Goal: Task Accomplishment & Management: Manage account settings

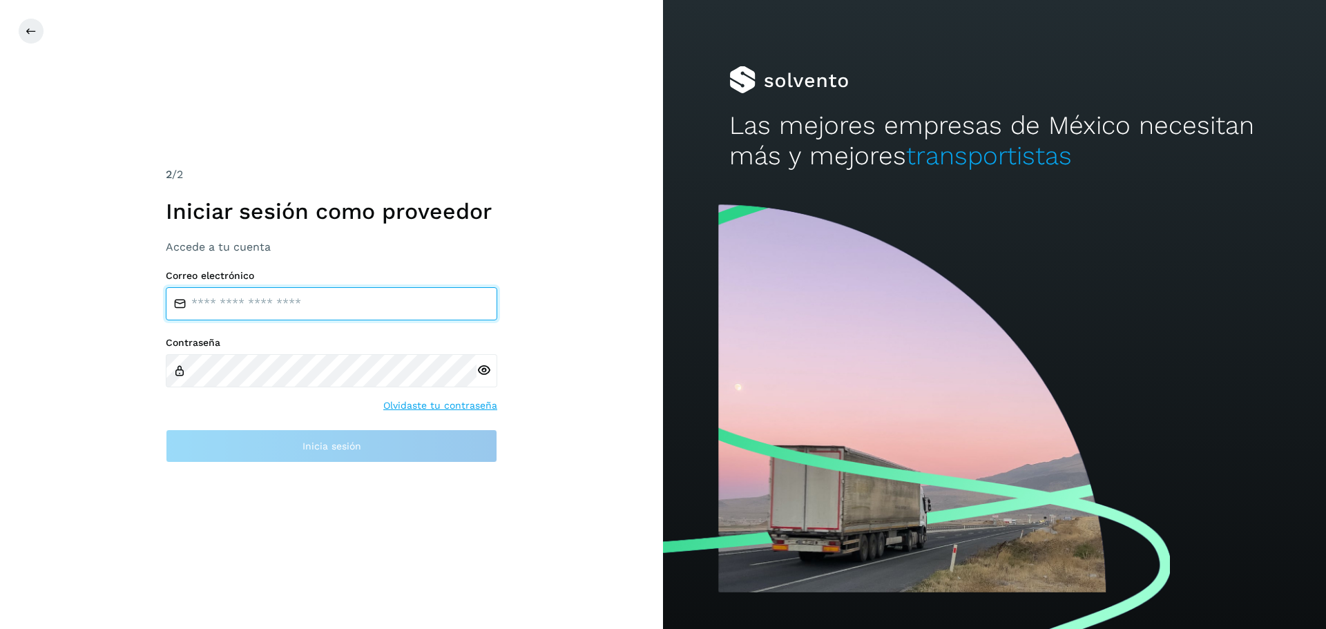
click at [222, 311] on input "email" at bounding box center [332, 303] width 332 height 33
type input "**********"
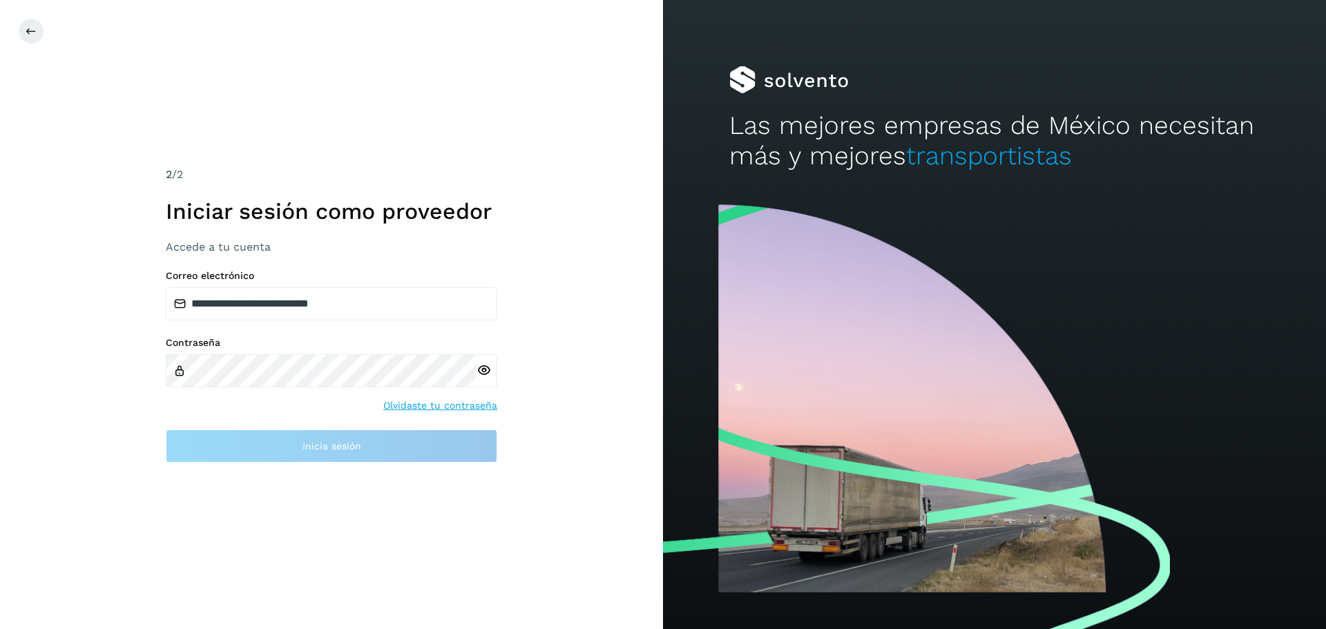
click at [484, 373] on div at bounding box center [487, 370] width 21 height 33
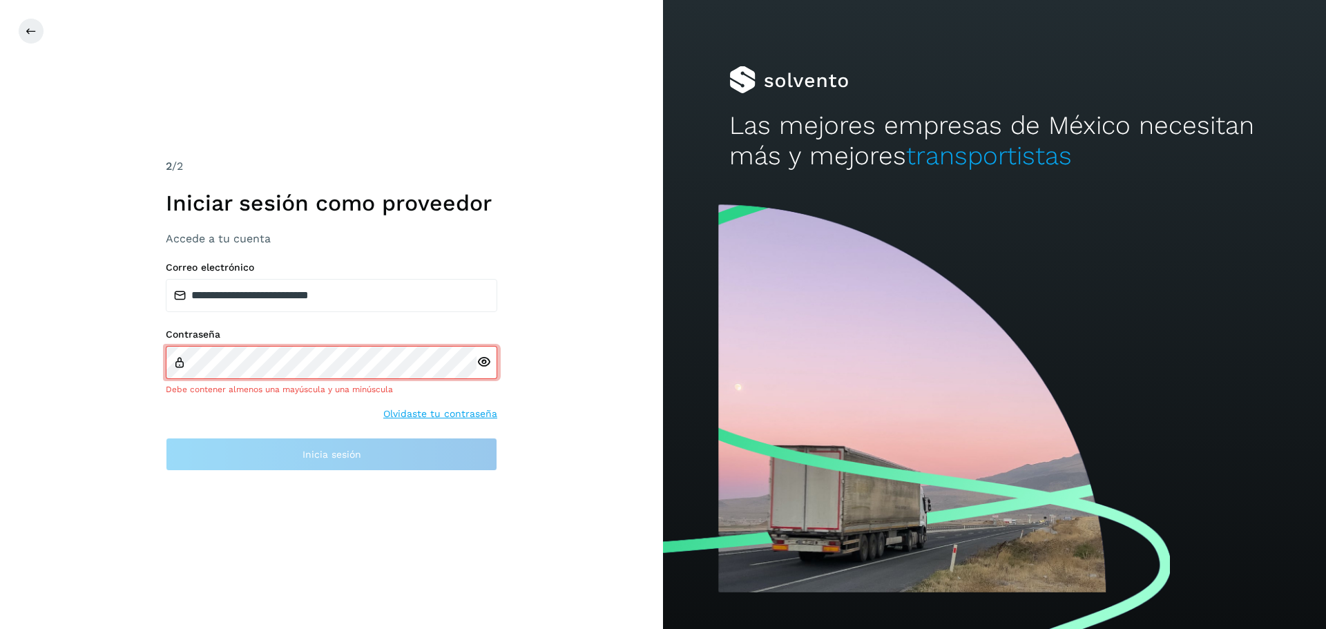
click at [484, 363] on icon at bounding box center [484, 362] width 15 height 15
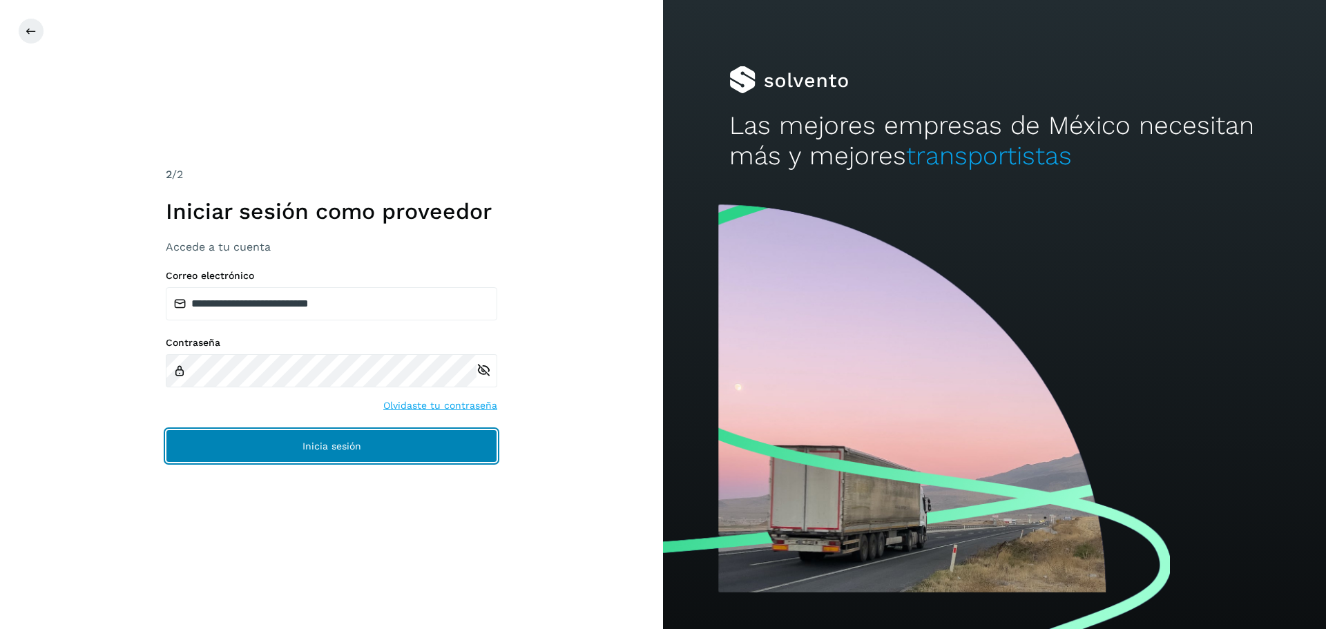
click at [333, 450] on span "Inicia sesión" at bounding box center [332, 446] width 59 height 10
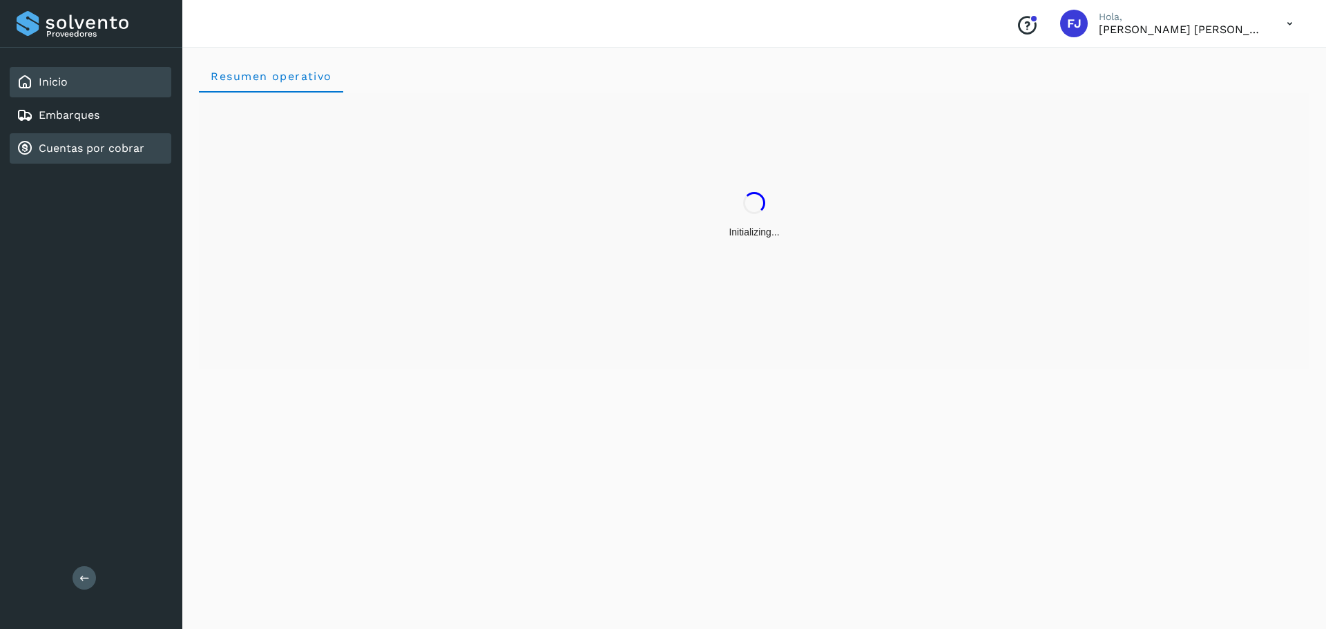
click at [105, 149] on link "Cuentas por cobrar" at bounding box center [92, 148] width 106 height 13
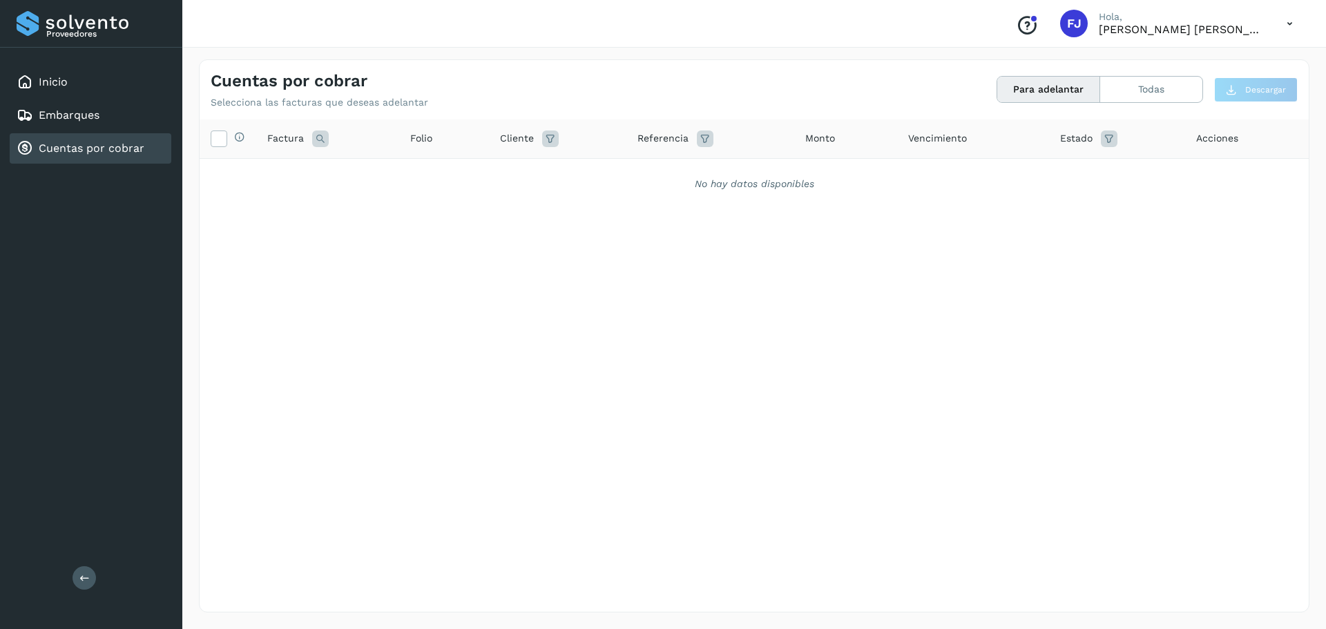
click at [78, 149] on link "Cuentas por cobrar" at bounding box center [92, 148] width 106 height 13
click at [1137, 94] on button "Todas" at bounding box center [1151, 90] width 102 height 26
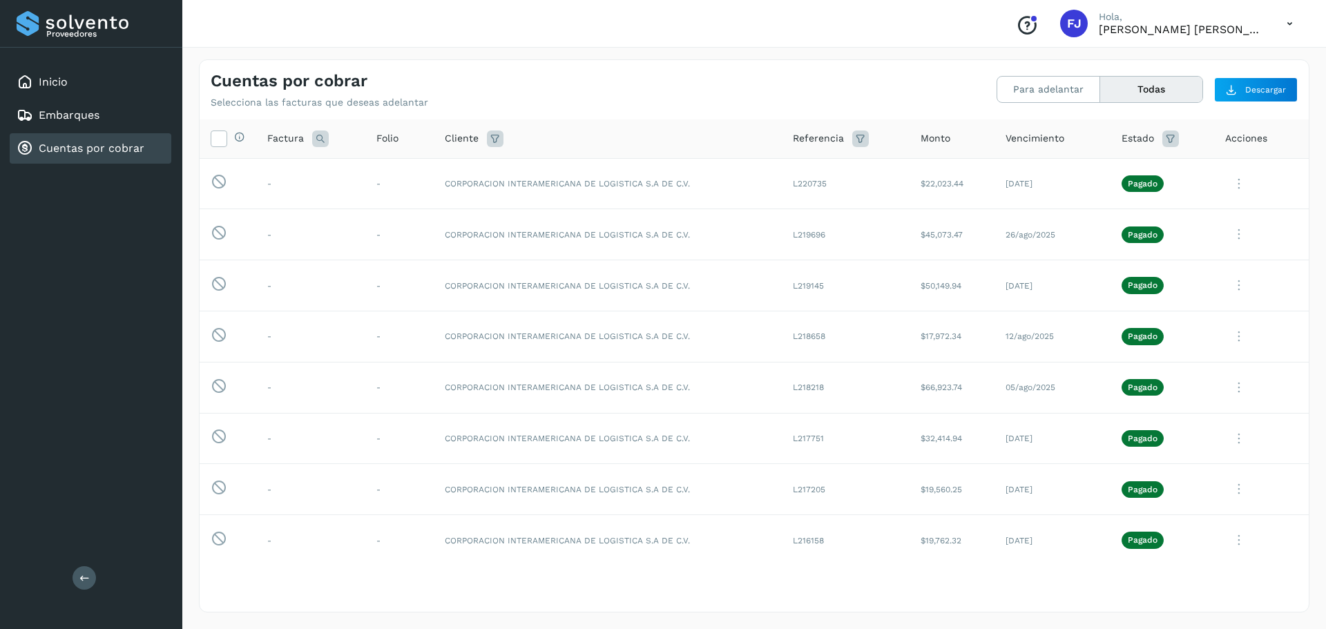
click at [1144, 95] on button "Todas" at bounding box center [1151, 90] width 102 height 26
click at [222, 137] on icon at bounding box center [218, 138] width 15 height 15
click at [1248, 86] on span "Descargar" at bounding box center [1266, 90] width 41 height 12
click at [1029, 88] on button "Para adelantar" at bounding box center [1044, 90] width 93 height 26
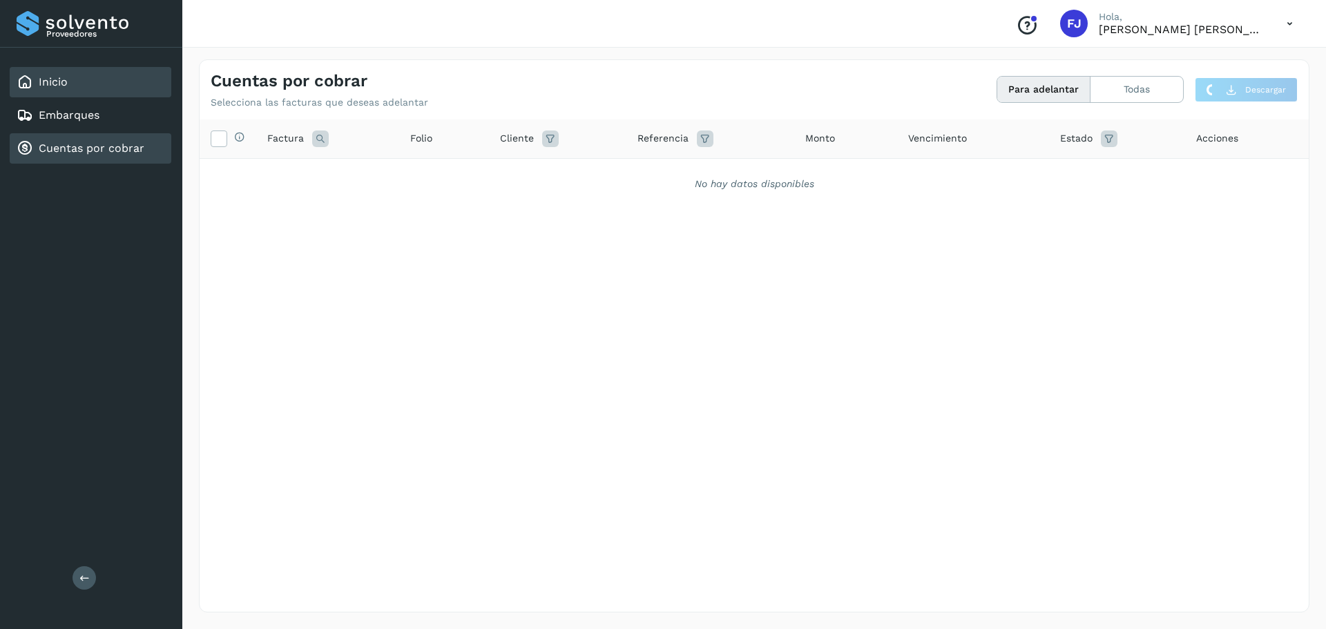
click at [66, 82] on link "Inicio" at bounding box center [53, 81] width 29 height 13
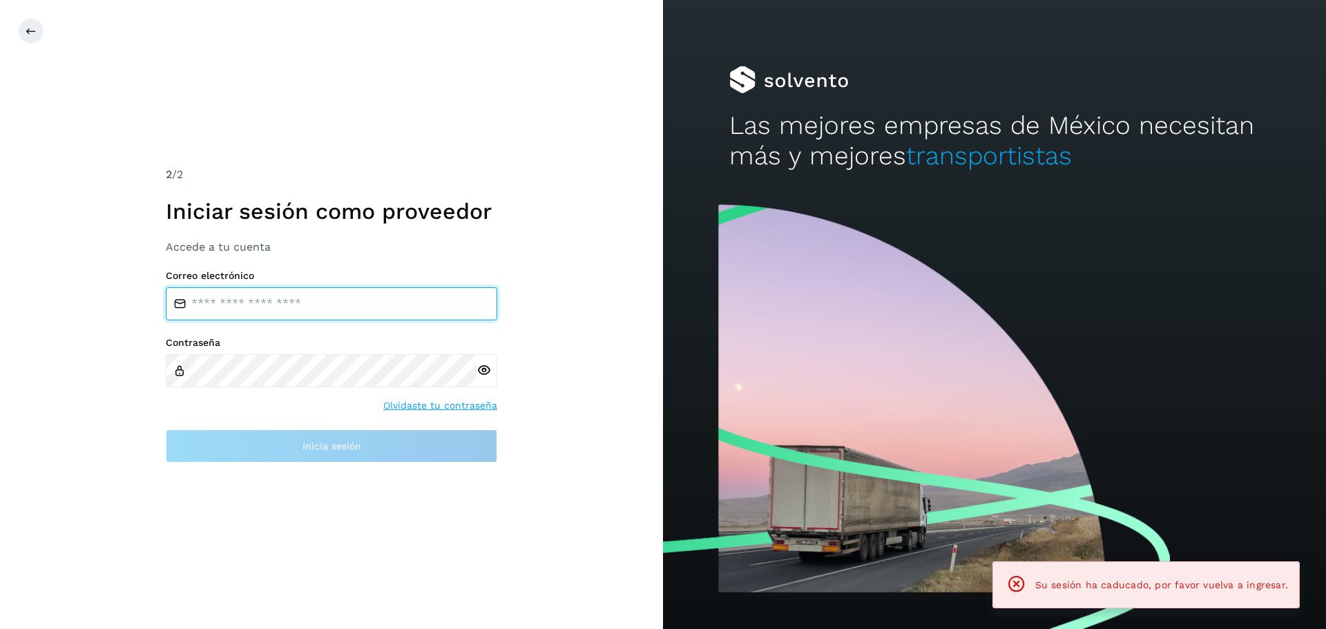
click at [228, 303] on input "email" at bounding box center [332, 303] width 332 height 33
type input "**********"
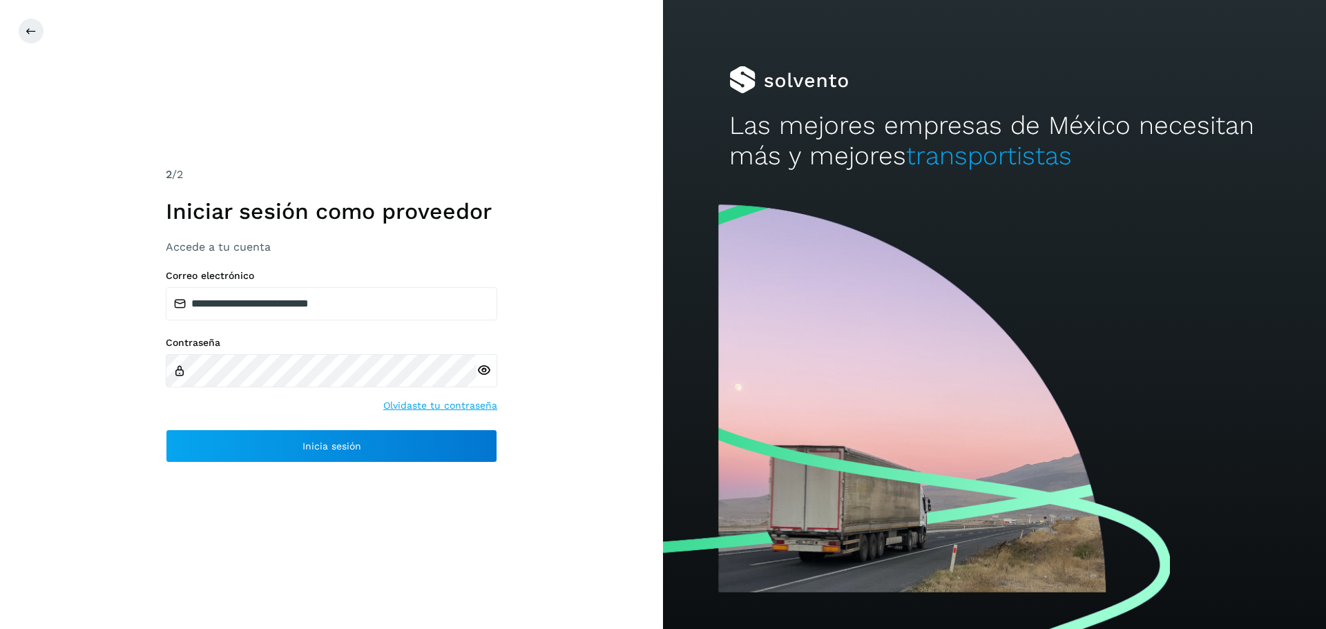
click at [487, 370] on icon at bounding box center [484, 370] width 15 height 15
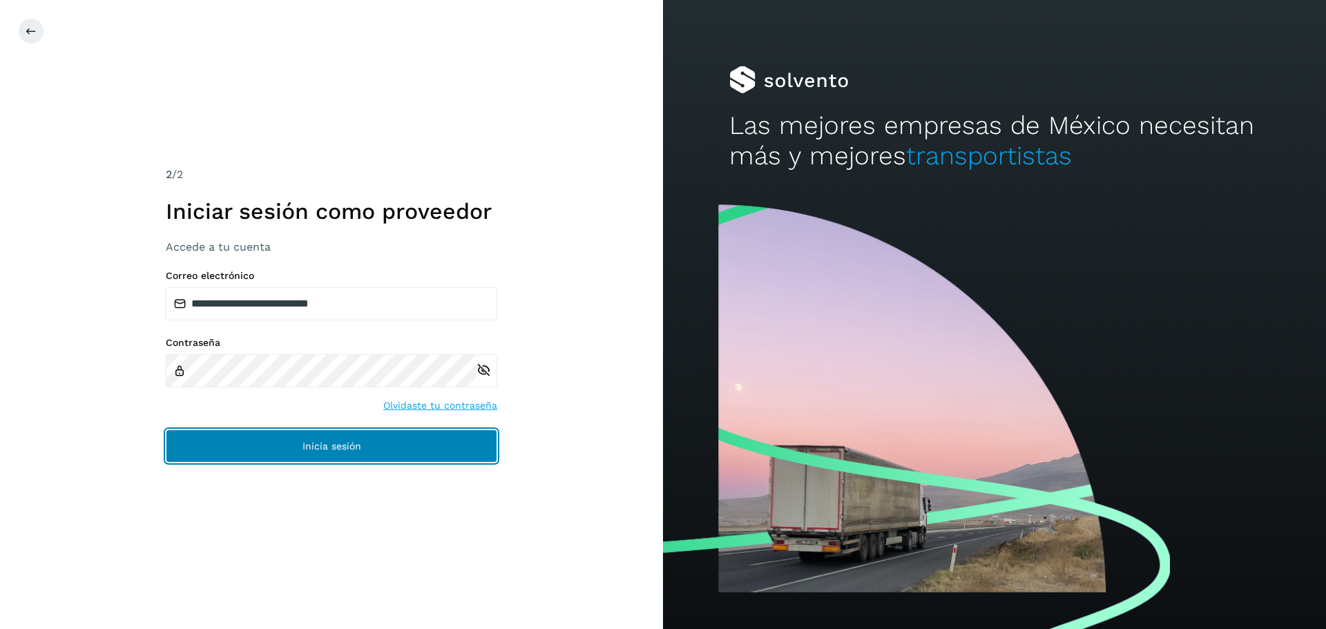
click at [342, 447] on span "Inicia sesión" at bounding box center [332, 446] width 59 height 10
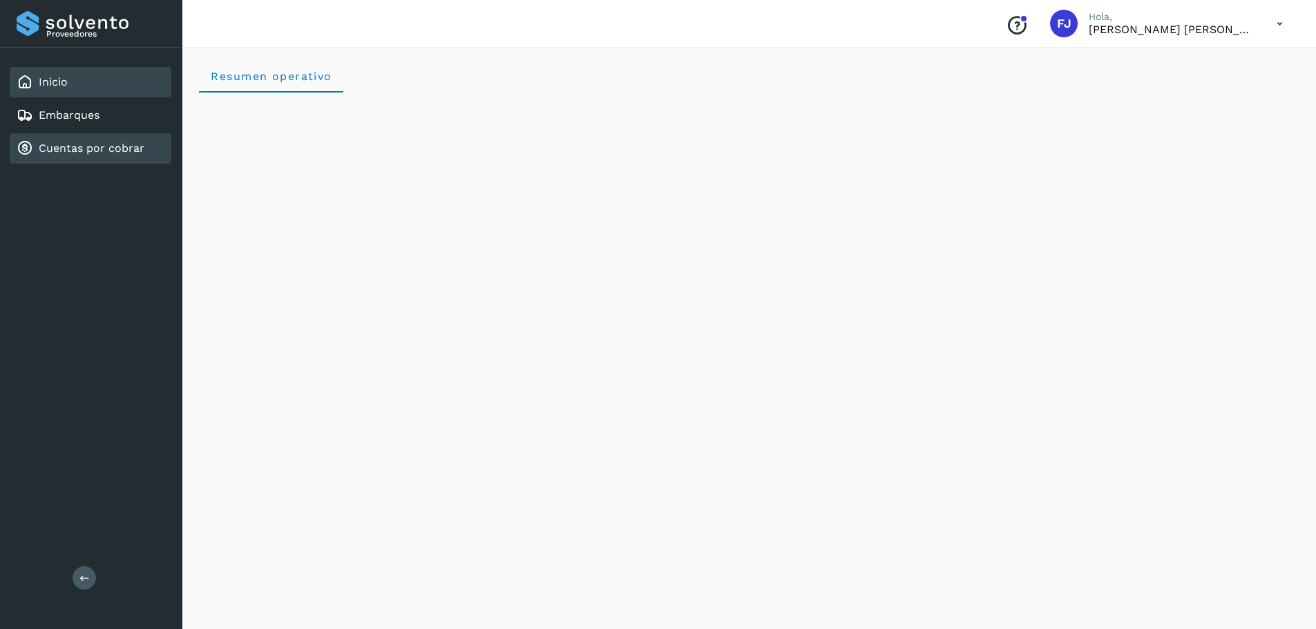
click at [88, 148] on link "Cuentas por cobrar" at bounding box center [92, 148] width 106 height 13
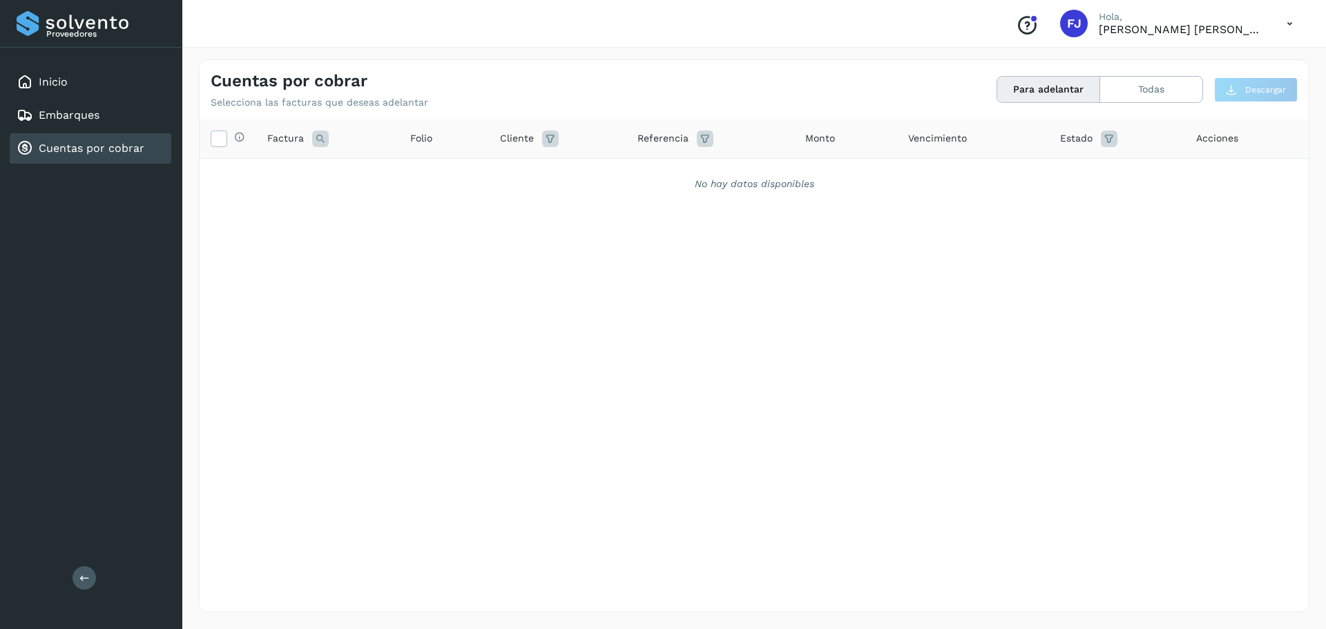
click at [1045, 89] on button "Para adelantar" at bounding box center [1049, 90] width 103 height 26
click at [1150, 94] on button "Todas" at bounding box center [1151, 90] width 102 height 26
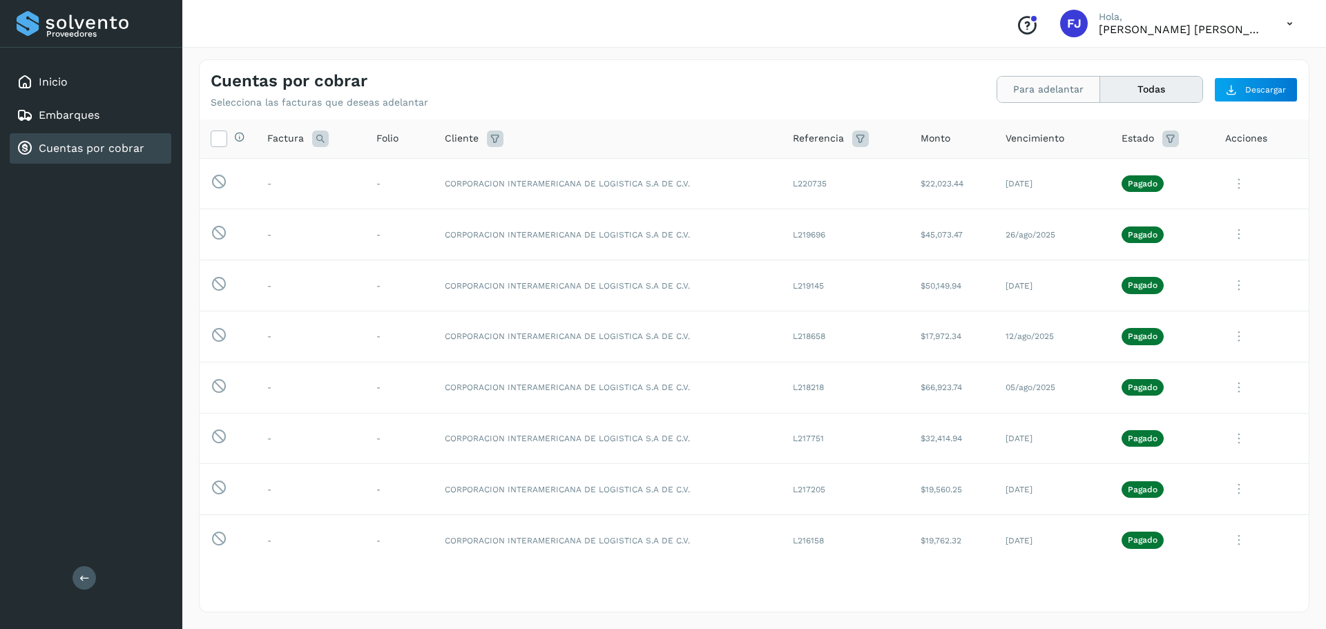
click at [1047, 90] on button "Para adelantar" at bounding box center [1049, 90] width 103 height 26
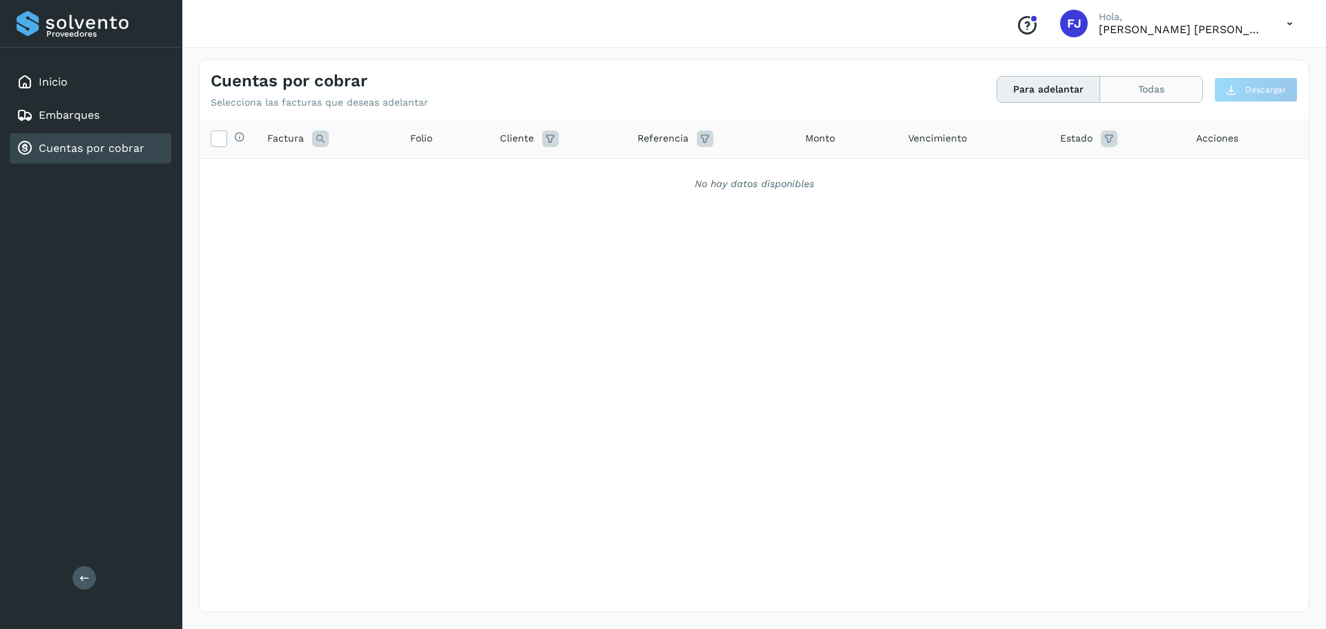
click at [1149, 97] on button "Todas" at bounding box center [1151, 90] width 102 height 26
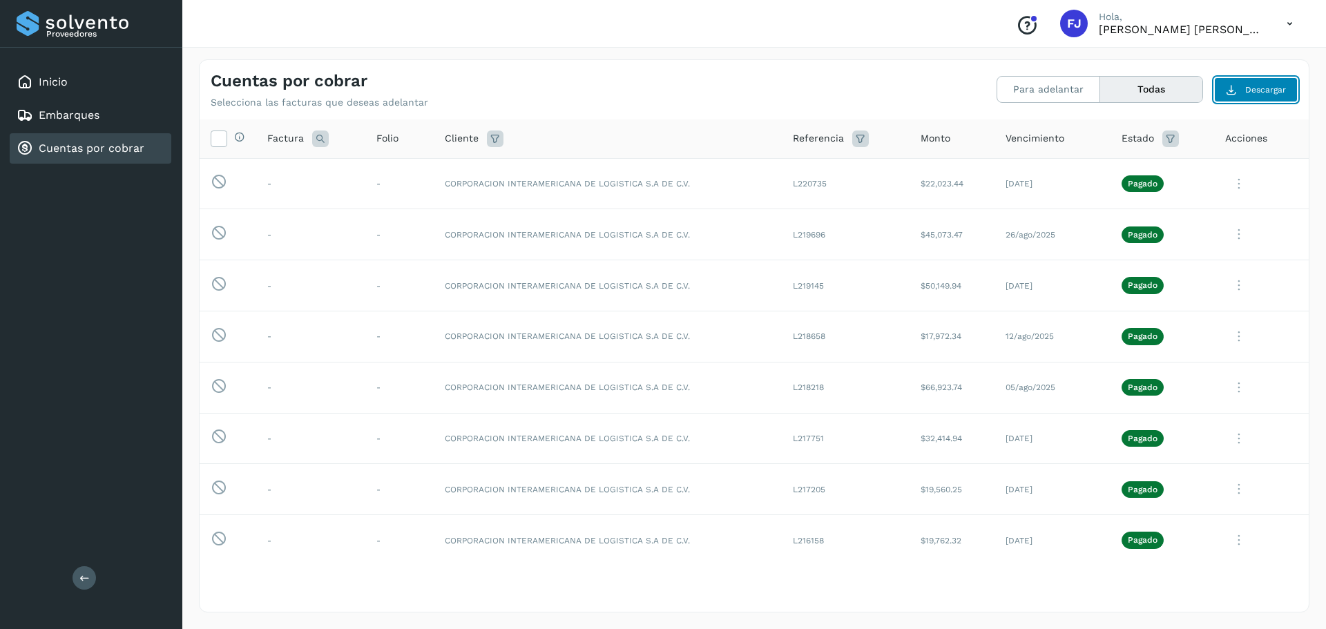
click at [1244, 94] on button "Descargar" at bounding box center [1256, 89] width 84 height 25
